Goal: Transaction & Acquisition: Purchase product/service

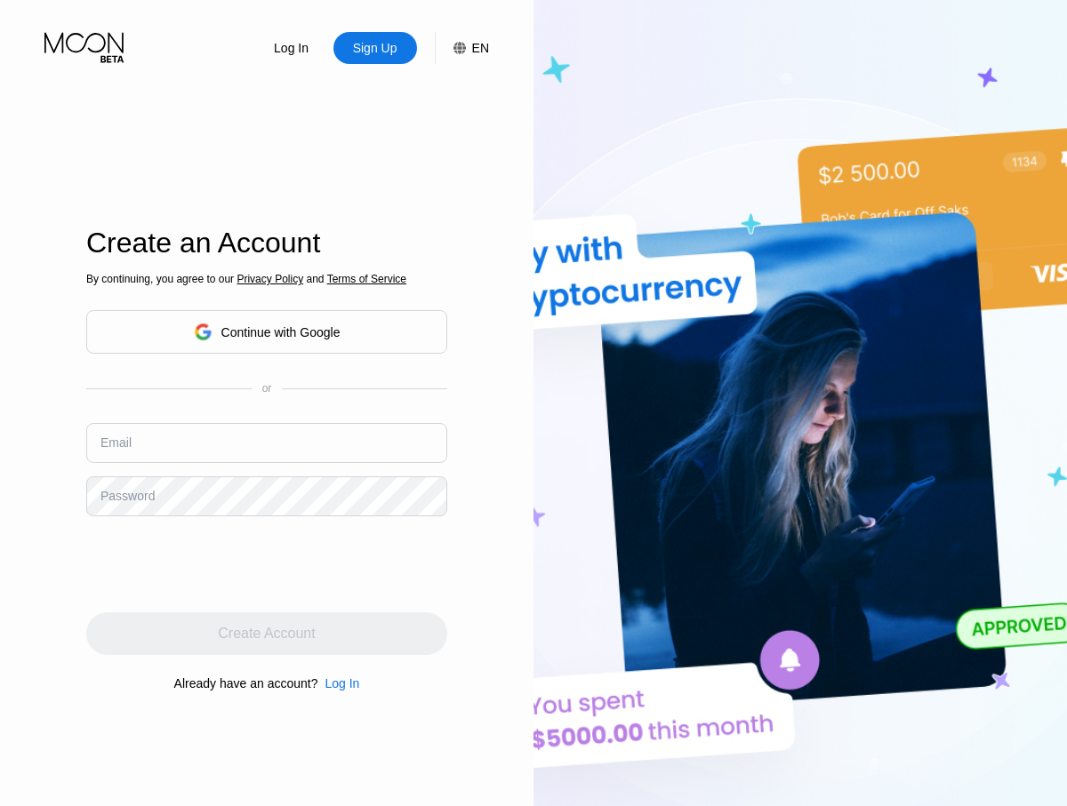
click at [267, 443] on input "text" at bounding box center [266, 443] width 361 height 40
type input "[EMAIL_ADDRESS][DOMAIN_NAME]"
click at [267, 634] on div "Create Account" at bounding box center [266, 634] width 97 height 18
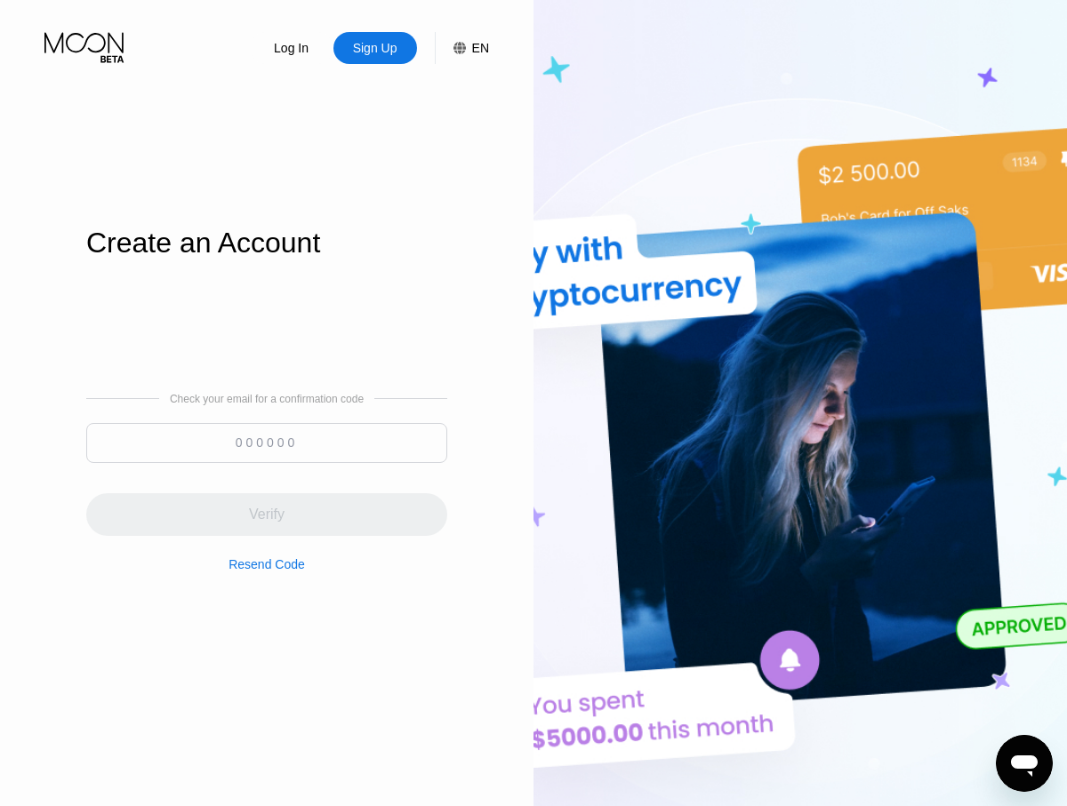
click at [267, 443] on input at bounding box center [266, 443] width 361 height 40
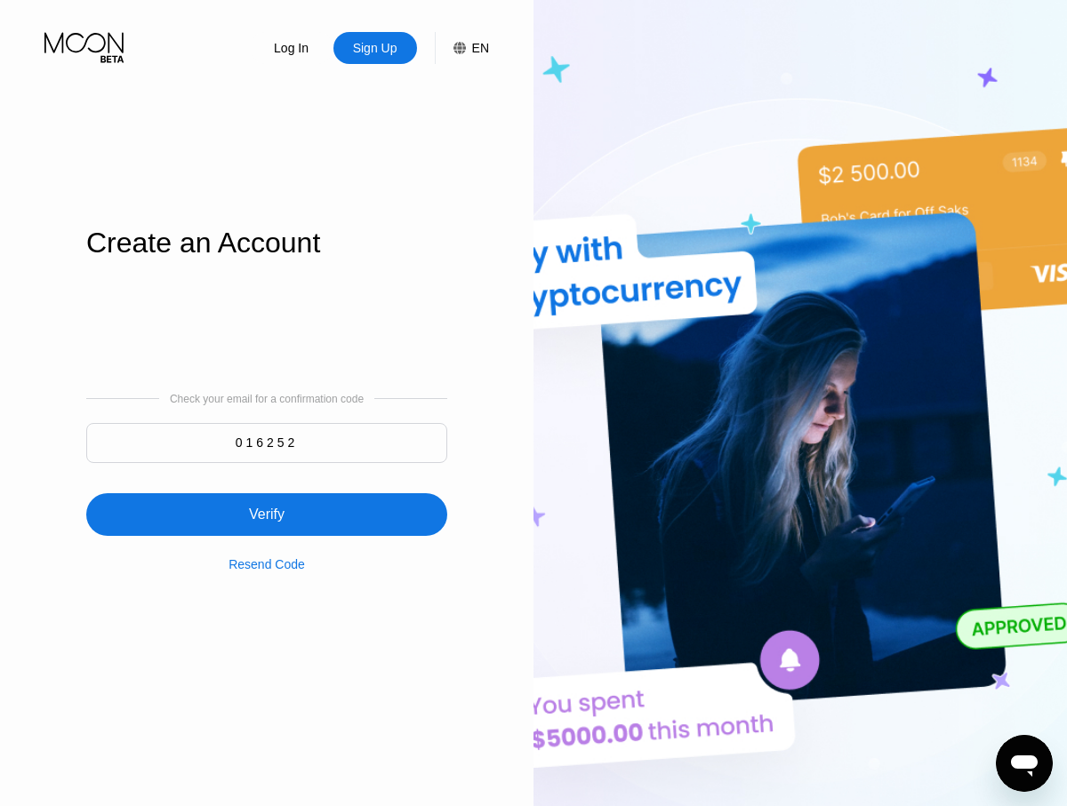
type input "016252"
click at [267, 504] on div "Verify" at bounding box center [266, 514] width 361 height 43
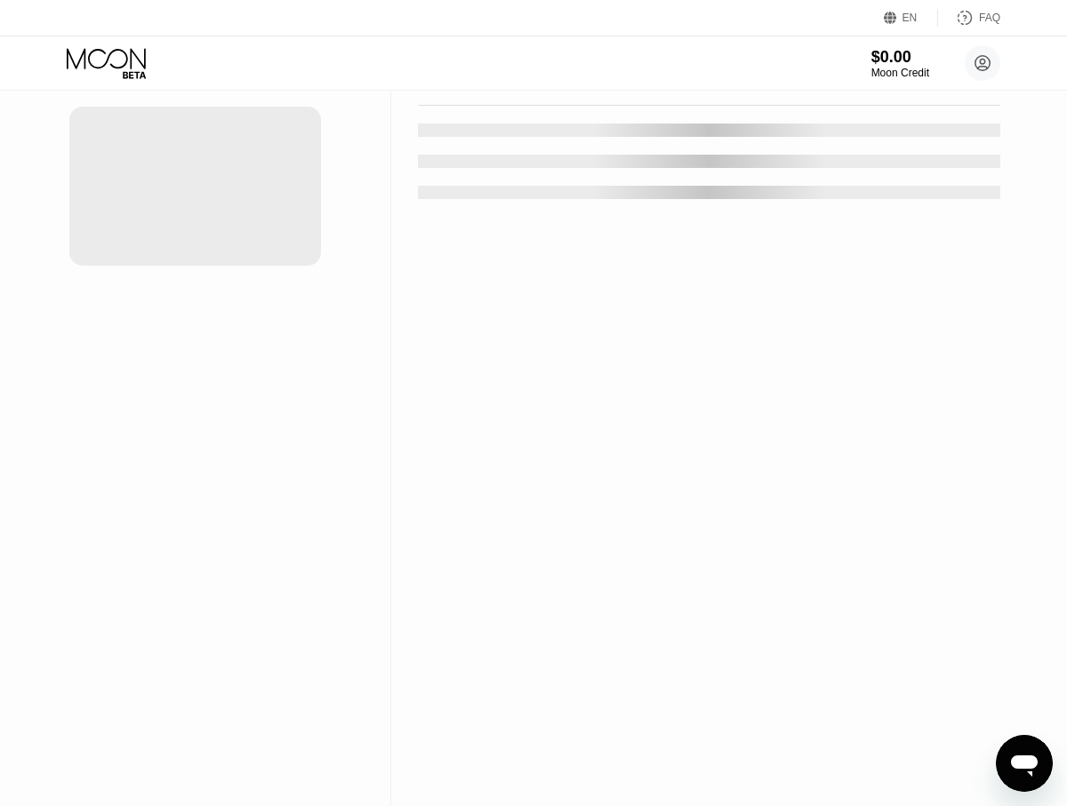
click at [268, 44] on div "New Card" at bounding box center [277, 35] width 55 height 15
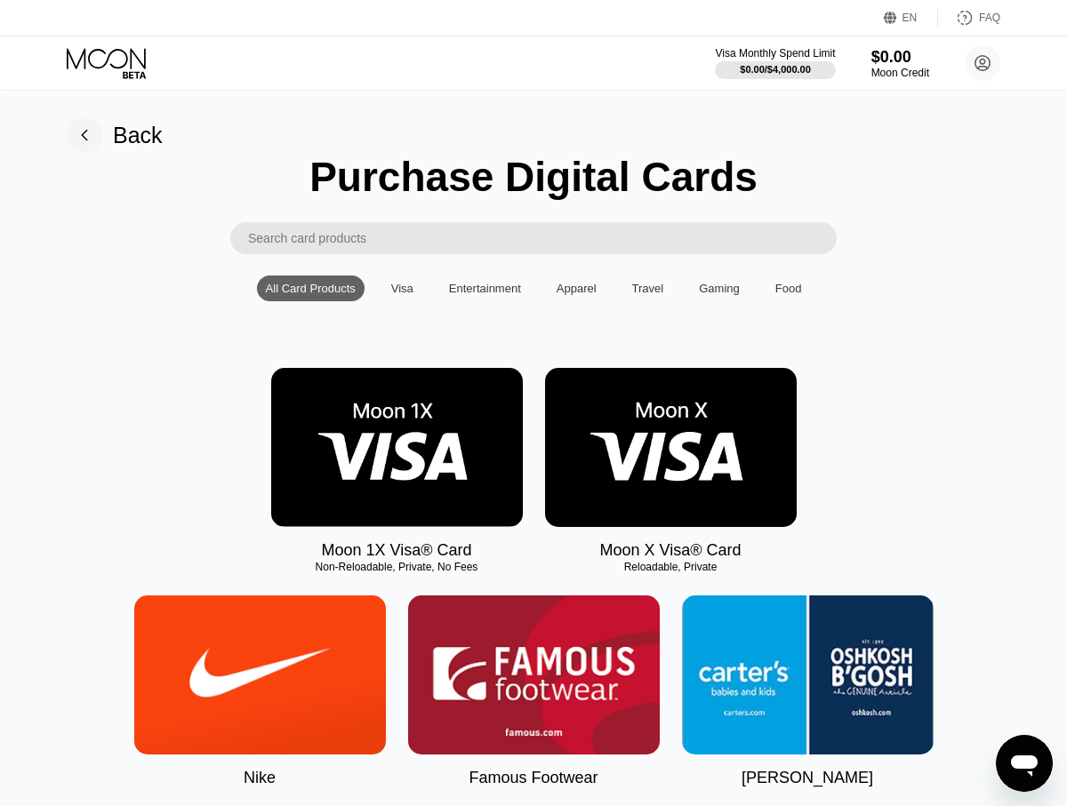
click at [396, 448] on img at bounding box center [397, 447] width 252 height 159
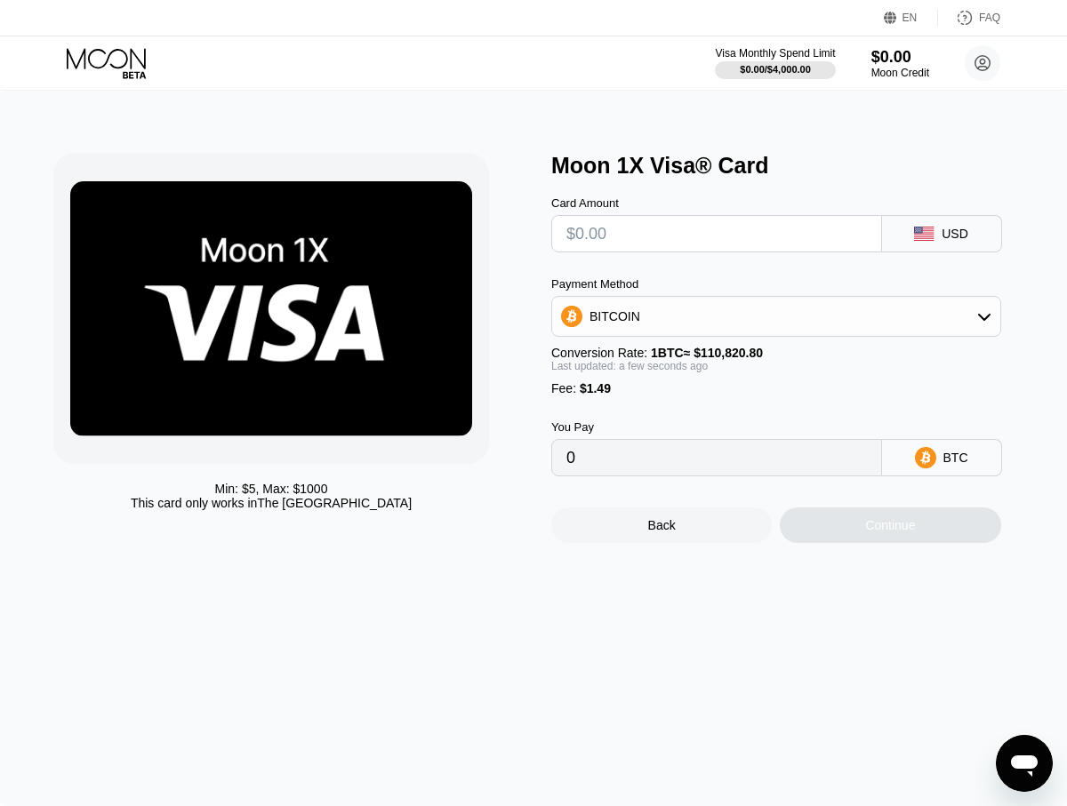
click at [716, 234] on input "text" at bounding box center [716, 234] width 300 height 36
type input "$5"
type input "0.00005857"
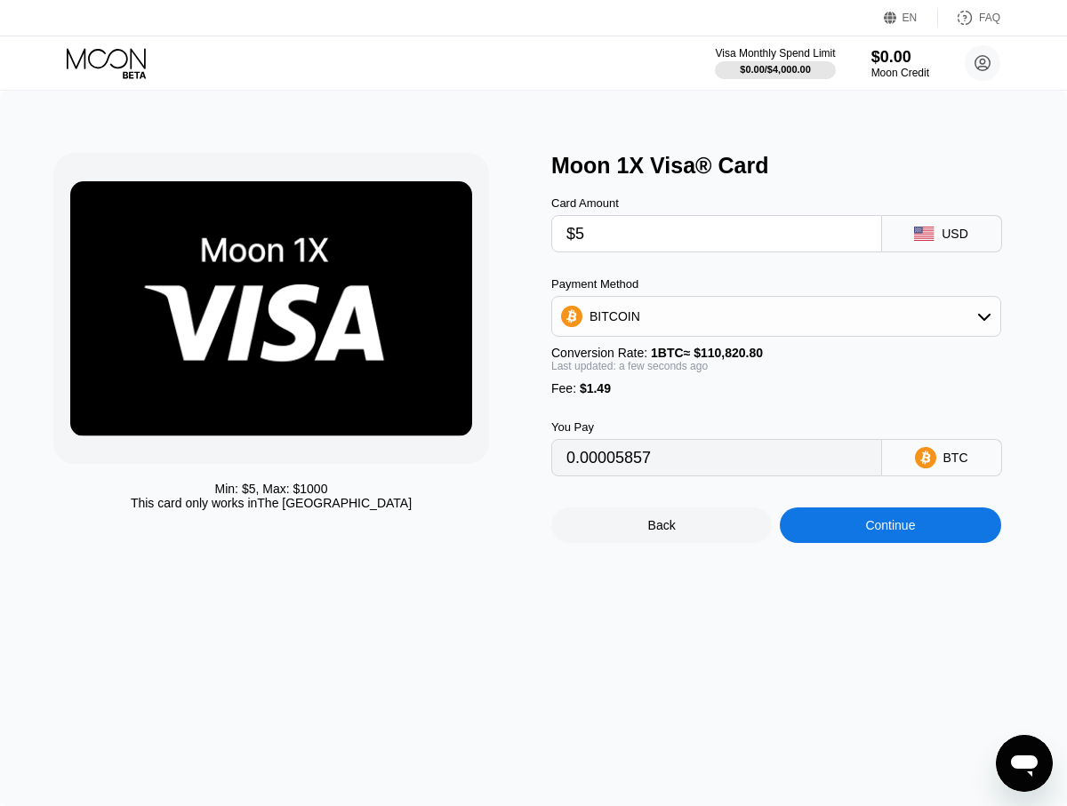
type input "$55"
type input "0.00050975"
click at [890, 526] on div "Continue" at bounding box center [890, 525] width 50 height 14
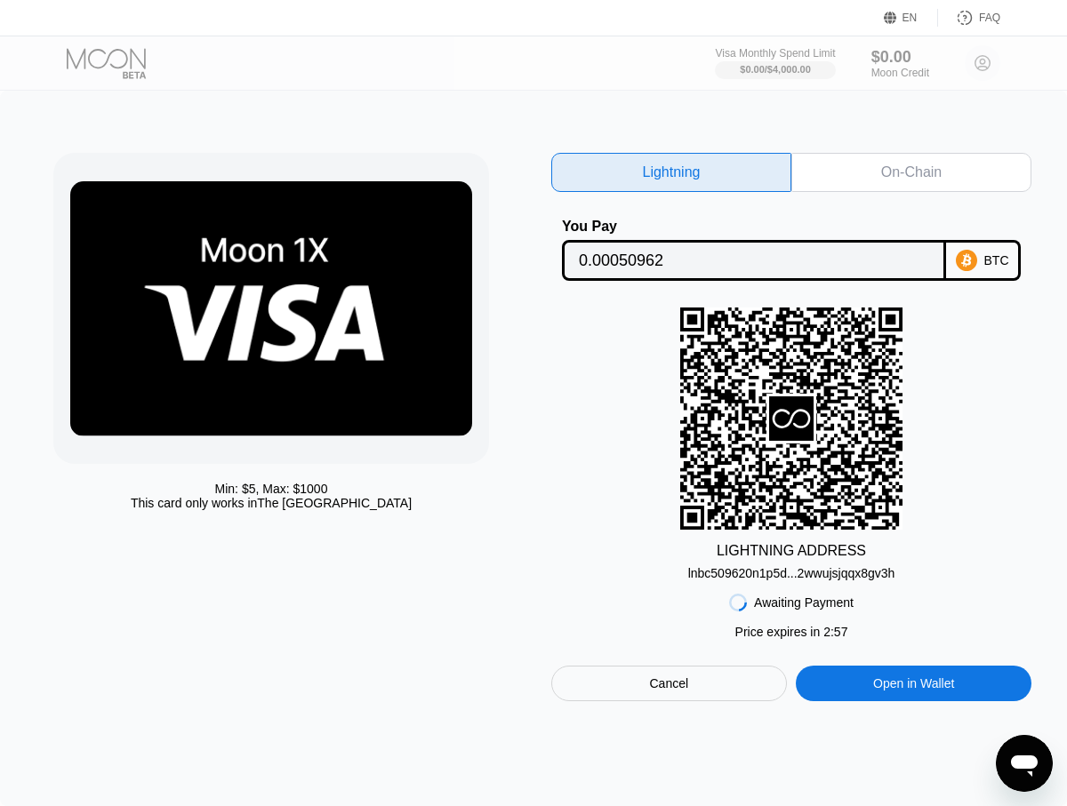
click at [911, 172] on div "On-Chain" at bounding box center [911, 173] width 60 height 18
